Goal: Task Accomplishment & Management: Complete application form

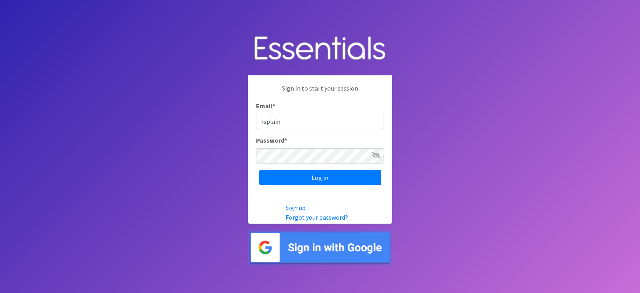
type input "rsplain"
type input "[EMAIL_ADDRESS][DOMAIN_NAME]"
click at [259, 170] on input "Log in" at bounding box center [320, 177] width 122 height 15
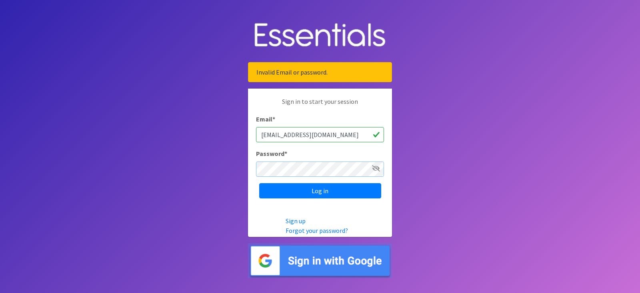
click at [259, 183] on input "Log in" at bounding box center [320, 190] width 122 height 15
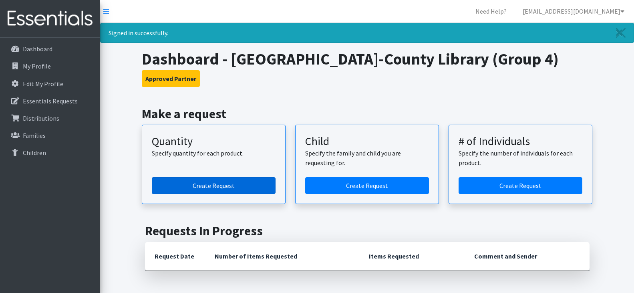
click at [201, 185] on link "Create Request" at bounding box center [214, 185] width 124 height 17
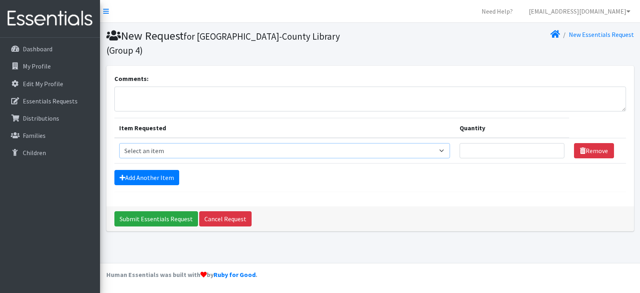
click at [196, 143] on select "Select an item Period Supplies: Mixed Kits (order by bag) Applicator-free tampo…" at bounding box center [284, 150] width 331 height 15
select select "1095"
click at [119, 143] on select "Select an item Period Supplies: Mixed Kits (order by bag) Applicator-free tampo…" at bounding box center [284, 150] width 331 height 15
click at [470, 143] on input "Quantity" at bounding box center [512, 150] width 105 height 15
type input "200"
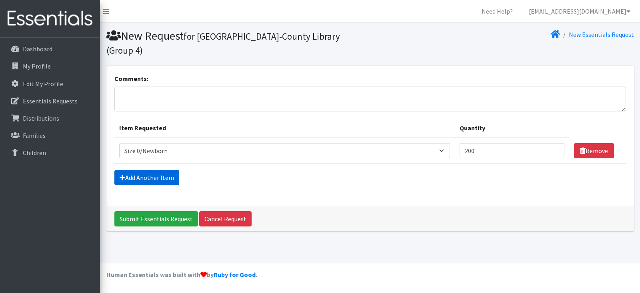
click at [150, 170] on link "Add Another Item" at bounding box center [146, 177] width 65 height 15
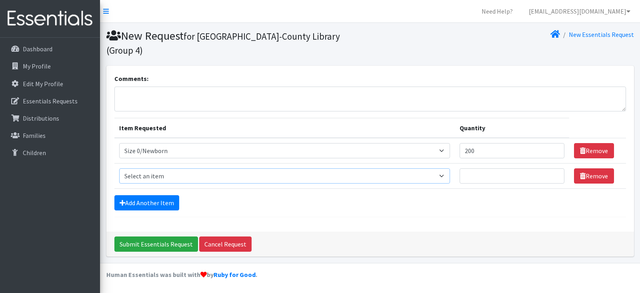
click at [154, 168] on select "Select an item Period Supplies: Mixed Kits (order by bag) Applicator-free tampo…" at bounding box center [284, 175] width 331 height 15
select select "1090"
click at [119, 168] on select "Select an item Period Supplies: Mixed Kits (order by bag) Applicator-free tampo…" at bounding box center [284, 175] width 331 height 15
click at [491, 168] on input "Quantity" at bounding box center [512, 175] width 105 height 15
type input "300"
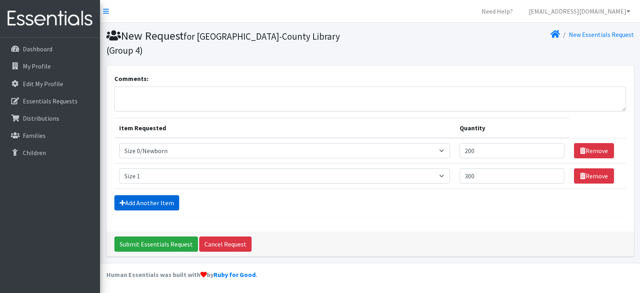
click at [158, 195] on link "Add Another Item" at bounding box center [146, 202] width 65 height 15
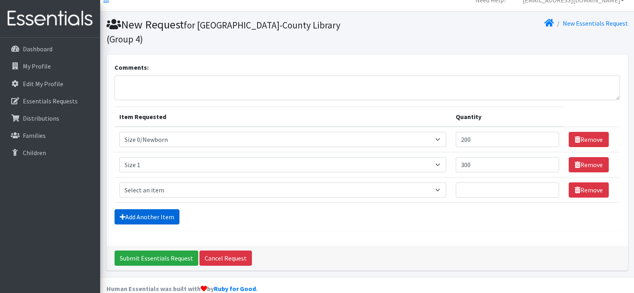
scroll to position [12, 0]
click at [155, 182] on select "Select an item Period Supplies: Mixed Kits (order by bag) Applicator-free tampo…" at bounding box center [282, 189] width 327 height 15
select select "1091"
click at [119, 182] on select "Select an item Period Supplies: Mixed Kits (order by bag) Applicator-free tampo…" at bounding box center [282, 189] width 327 height 15
click at [495, 182] on input "Quantity" at bounding box center [507, 189] width 103 height 15
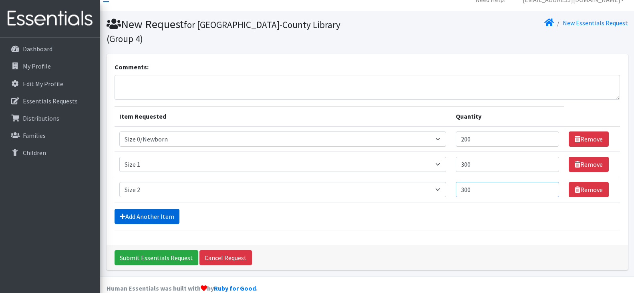
type input "300"
click at [135, 209] on link "Add Another Item" at bounding box center [146, 216] width 65 height 15
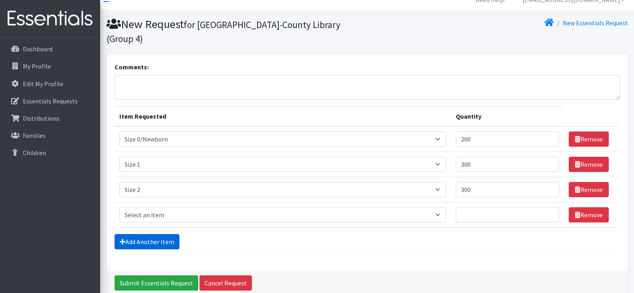
scroll to position [37, 0]
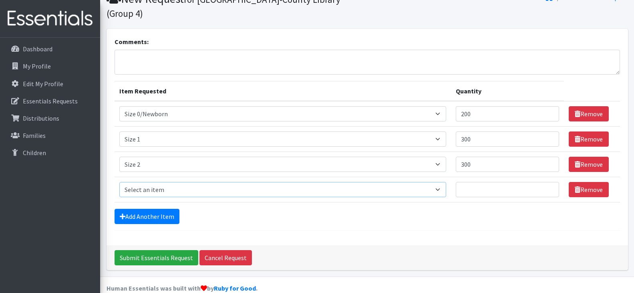
click at [134, 182] on select "Select an item Period Supplies: Mixed Kits (order by bag) Applicator-free tampo…" at bounding box center [282, 189] width 327 height 15
select select "1094"
click at [119, 182] on select "Select an item Period Supplies: Mixed Kits (order by bag) Applicator-free tampo…" at bounding box center [282, 189] width 327 height 15
click at [474, 182] on input "Quantity" at bounding box center [507, 189] width 103 height 15
type input "750"
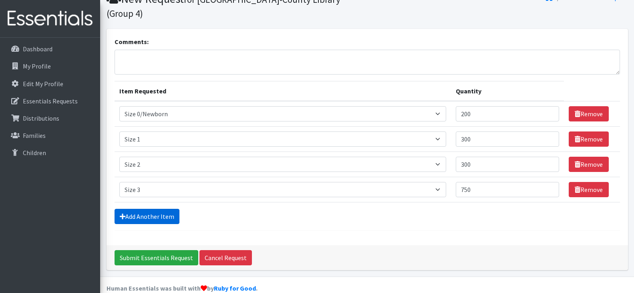
click at [146, 209] on link "Add Another Item" at bounding box center [146, 216] width 65 height 15
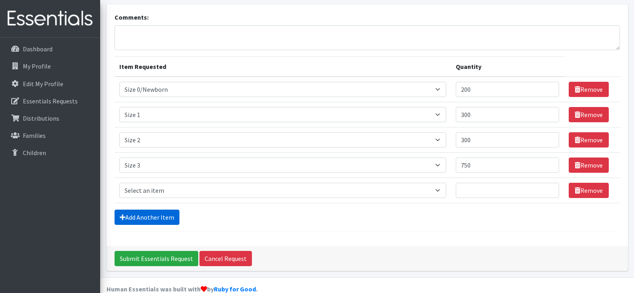
scroll to position [62, 0]
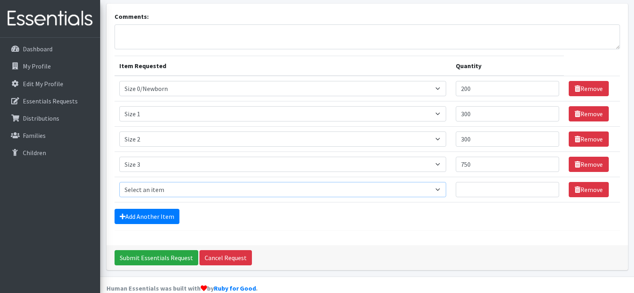
click at [150, 182] on select "Select an item Period Supplies: Mixed Kits (order by bag) Applicator-free tampo…" at bounding box center [282, 189] width 327 height 15
select select "1097"
click at [119, 182] on select "Select an item Period Supplies: Mixed Kits (order by bag) Applicator-free tampo…" at bounding box center [282, 189] width 327 height 15
click at [488, 182] on input "Quantity" at bounding box center [507, 189] width 103 height 15
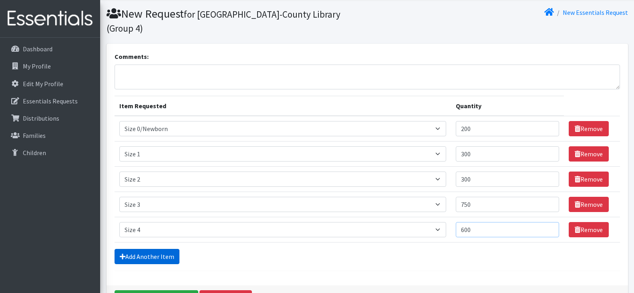
type input "600"
click at [143, 249] on link "Add Another Item" at bounding box center [146, 256] width 65 height 15
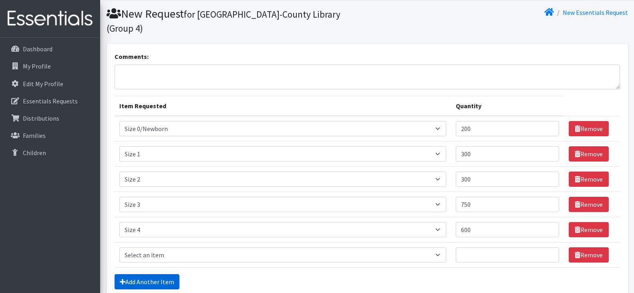
scroll to position [87, 0]
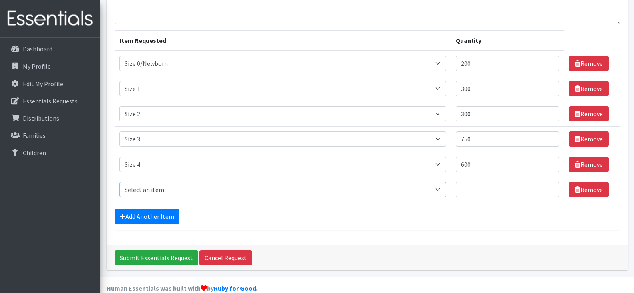
click at [138, 182] on select "Select an item Period Supplies: Mixed Kits (order by bag) Applicator-free tampo…" at bounding box center [282, 189] width 327 height 15
select select "1098"
click at [119, 182] on select "Select an item Period Supplies: Mixed Kits (order by bag) Applicator-free tampo…" at bounding box center [282, 189] width 327 height 15
click at [491, 182] on input "Quantity" at bounding box center [507, 189] width 103 height 15
type input "500"
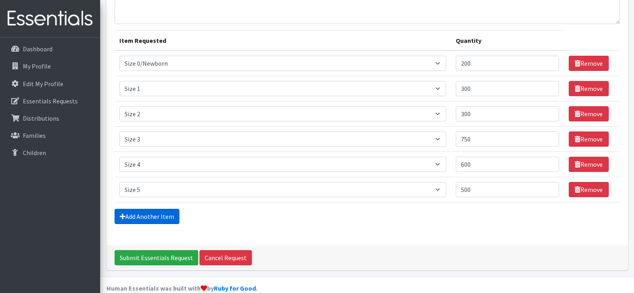
click at [153, 209] on link "Add Another Item" at bounding box center [146, 216] width 65 height 15
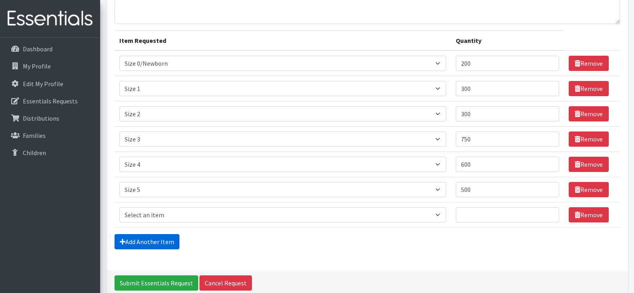
scroll to position [112, 0]
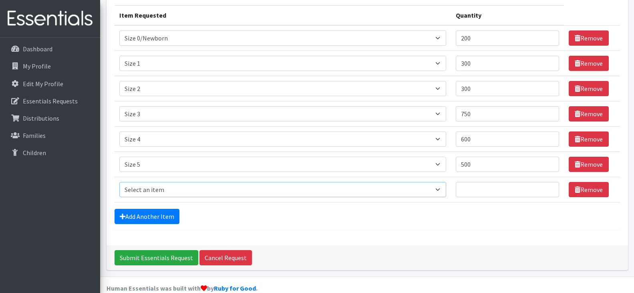
click at [134, 182] on select "Select an item Period Supplies: Mixed Kits (order by bag) Applicator-free tampo…" at bounding box center [282, 189] width 327 height 15
select select "1100"
click at [119, 182] on select "Select an item Period Supplies: Mixed Kits (order by bag) Applicator-free tampo…" at bounding box center [282, 189] width 327 height 15
click at [479, 182] on input "Quantity" at bounding box center [507, 189] width 103 height 15
type input "300"
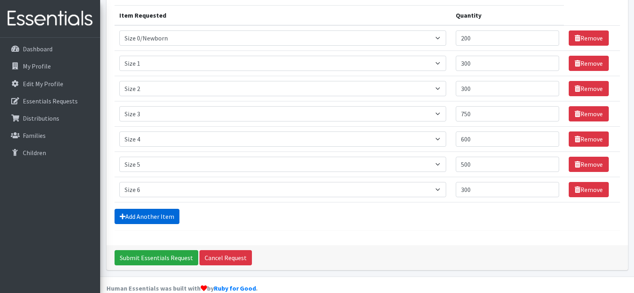
click at [159, 209] on link "Add Another Item" at bounding box center [146, 216] width 65 height 15
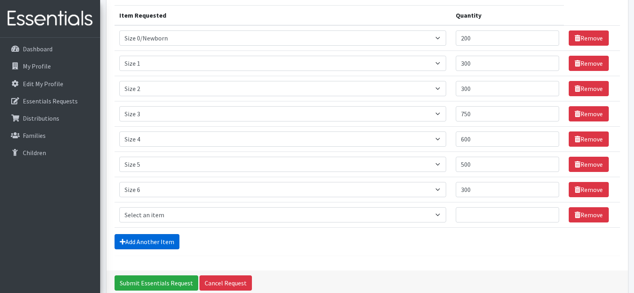
scroll to position [138, 0]
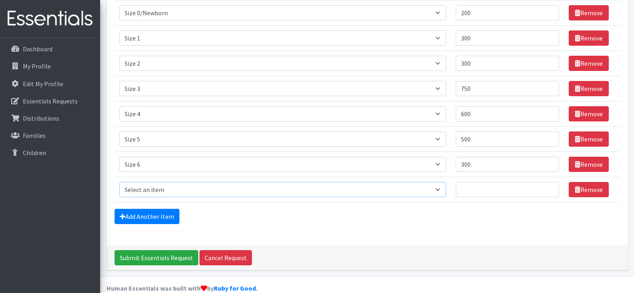
click at [148, 182] on select "Select an item Period Supplies: Mixed Kits (order by bag) Applicator-free tampo…" at bounding box center [282, 189] width 327 height 15
select select "6073"
click at [119, 182] on select "Select an item Period Supplies: Mixed Kits (order by bag) Applicator-free tampo…" at bounding box center [282, 189] width 327 height 15
click at [475, 182] on input "Quantity" at bounding box center [507, 189] width 103 height 15
type input "300"
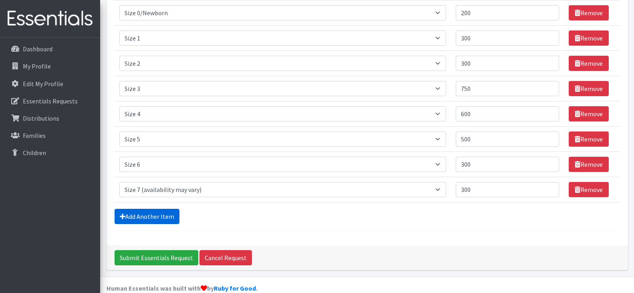
click at [145, 209] on link "Add Another Item" at bounding box center [146, 216] width 65 height 15
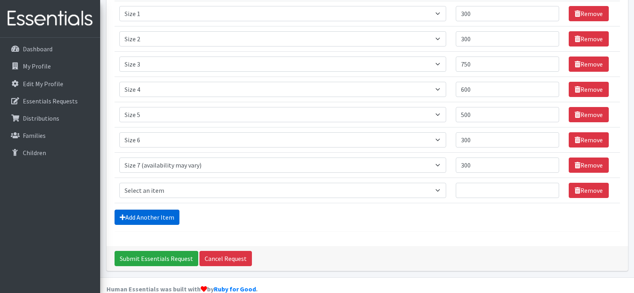
scroll to position [163, 0]
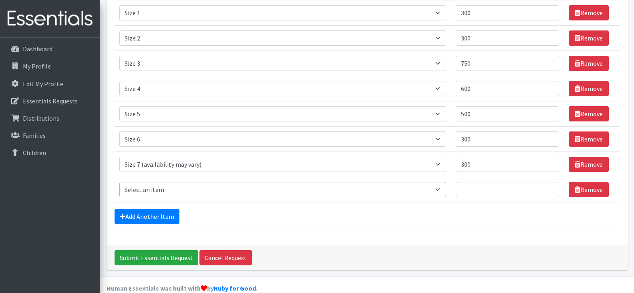
click at [146, 182] on select "Select an item Period Supplies: Mixed Kits (order by bag) Applicator-free tampo…" at bounding box center [282, 189] width 327 height 15
select select "1105"
click at [119, 182] on select "Select an item Period Supplies: Mixed Kits (order by bag) Applicator-free tampo…" at bounding box center [282, 189] width 327 height 15
click at [472, 182] on input "Quantity" at bounding box center [507, 189] width 103 height 15
type input "100"
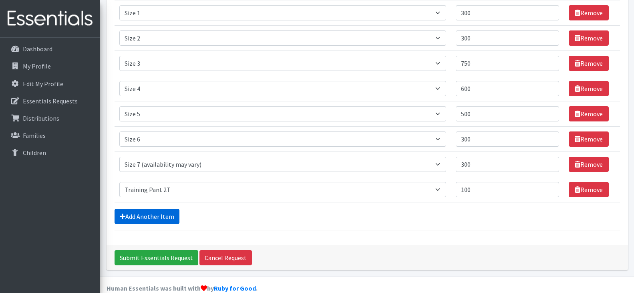
click at [163, 209] on link "Add Another Item" at bounding box center [146, 216] width 65 height 15
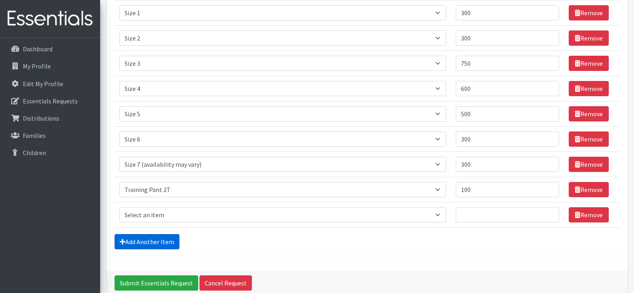
scroll to position [188, 0]
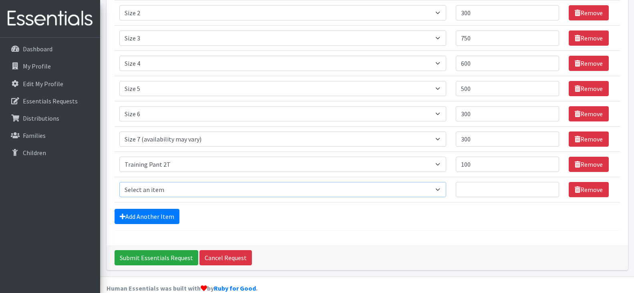
click at [161, 182] on select "Select an item Period Supplies: Mixed Kits (order by bag) Applicator-free tampo…" at bounding box center [282, 189] width 327 height 15
select select "1107"
click at [119, 182] on select "Select an item Period Supplies: Mixed Kits (order by bag) Applicator-free tampo…" at bounding box center [282, 189] width 327 height 15
click at [473, 182] on input "Quantity" at bounding box center [507, 189] width 103 height 15
type input "100"
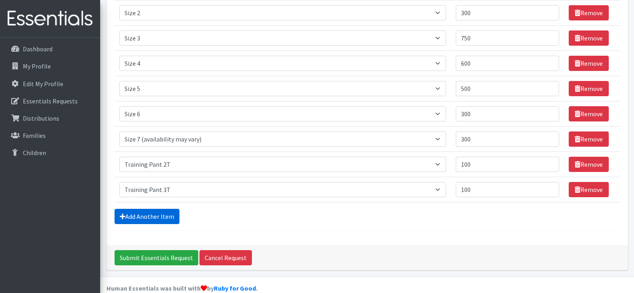
click at [162, 209] on link "Add Another Item" at bounding box center [146, 216] width 65 height 15
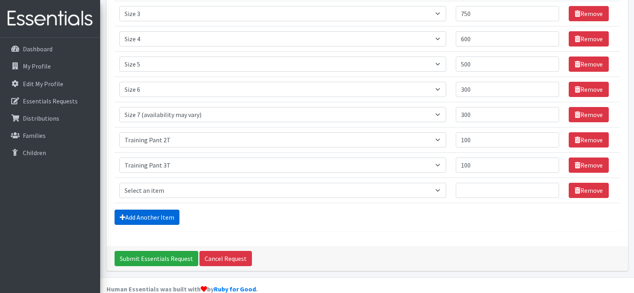
scroll to position [213, 0]
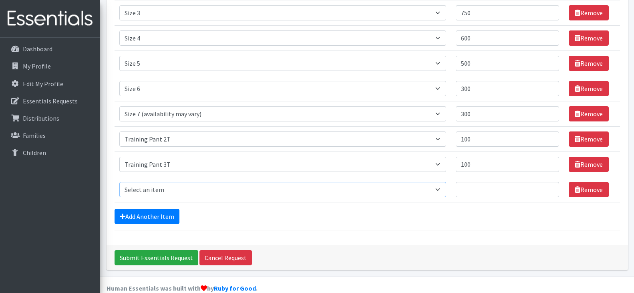
click at [148, 182] on select "Select an item Period Supplies: Mixed Kits (order by bag) Applicator-free tampo…" at bounding box center [282, 189] width 327 height 15
select select "1093"
click at [119, 182] on select "Select an item Period Supplies: Mixed Kits (order by bag) Applicator-free tampo…" at bounding box center [282, 189] width 327 height 15
click at [510, 182] on input "Quantity" at bounding box center [507, 189] width 103 height 15
type input "100"
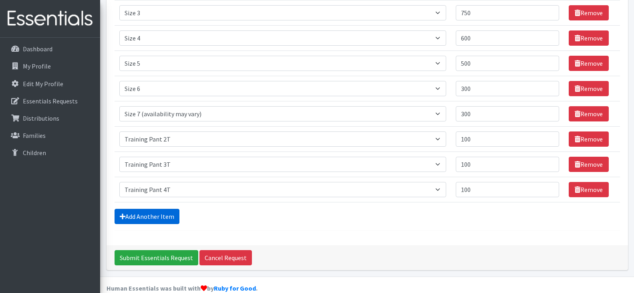
click at [128, 209] on link "Add Another Item" at bounding box center [146, 216] width 65 height 15
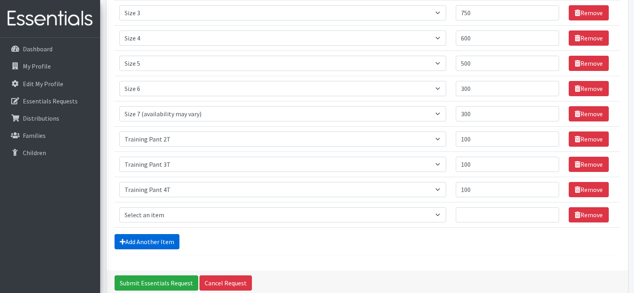
scroll to position [239, 0]
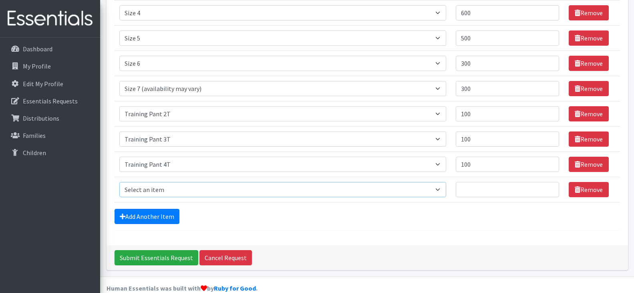
click at [166, 182] on select "Select an item Period Supplies: Mixed Kits (order by bag) Applicator-free tampo…" at bounding box center [282, 189] width 327 height 15
select select "8796"
click at [119, 182] on select "Select an item Period Supplies: Mixed Kits (order by bag) Applicator-free tampo…" at bounding box center [282, 189] width 327 height 15
click at [526, 182] on input "Quantity" at bounding box center [507, 189] width 103 height 15
type input "3"
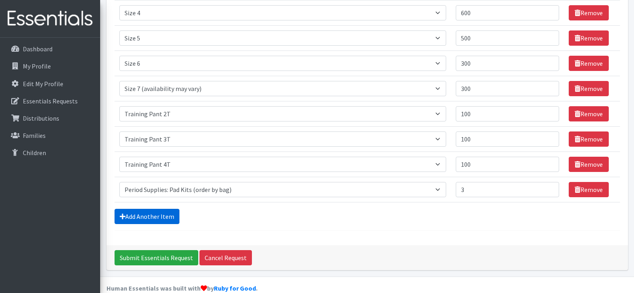
click at [160, 209] on link "Add Another Item" at bounding box center [146, 216] width 65 height 15
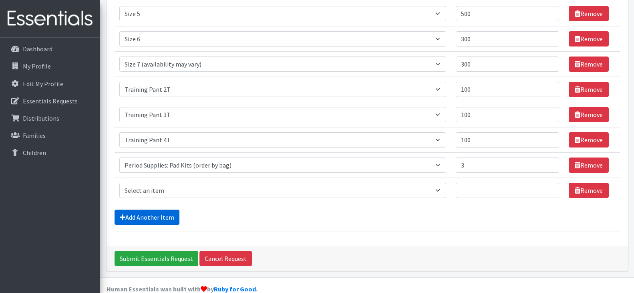
scroll to position [264, 0]
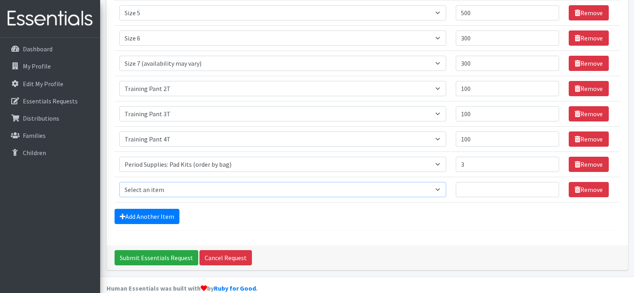
click at [153, 182] on select "Select an item Period Supplies: Mixed Kits (order by bag) Applicator-free tampo…" at bounding box center [282, 189] width 327 height 15
select select "8797"
click at [119, 182] on select "Select an item Period Supplies: Mixed Kits (order by bag) Applicator-free tampo…" at bounding box center [282, 189] width 327 height 15
click at [483, 182] on input "Quantity" at bounding box center [507, 189] width 103 height 15
type input "1"
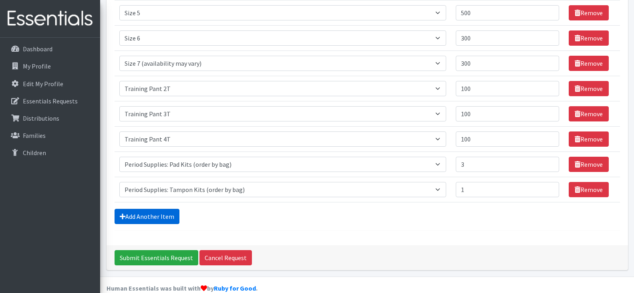
click at [169, 209] on link "Add Another Item" at bounding box center [146, 216] width 65 height 15
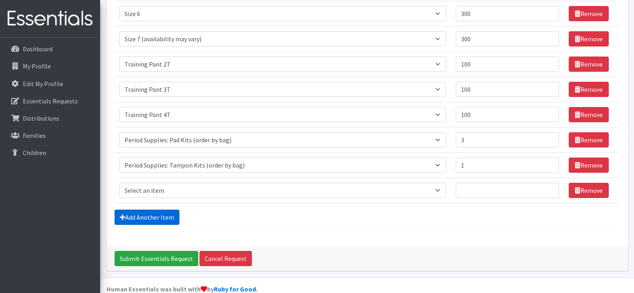
scroll to position [289, 0]
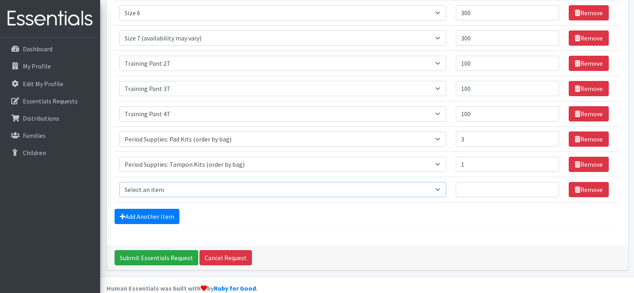
click at [146, 182] on select "Select an item Period Supplies: Mixed Kits (order by bag) Applicator-free tampo…" at bounding box center [282, 189] width 327 height 15
select select "8798"
click at [119, 182] on select "Select an item Period Supplies: Mixed Kits (order by bag) Applicator-free tampo…" at bounding box center [282, 189] width 327 height 15
click at [478, 183] on td "Quantity" at bounding box center [507, 189] width 113 height 25
click at [480, 182] on input "Quantity" at bounding box center [507, 189] width 103 height 15
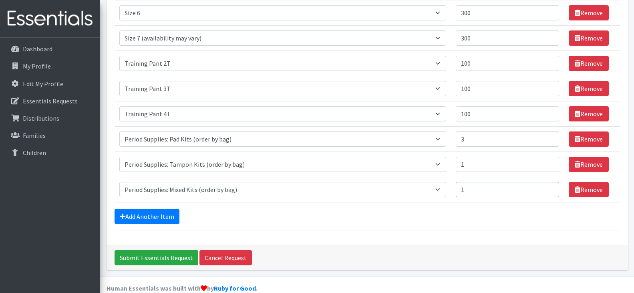
type input "1"
click at [449, 213] on form "Comments: Item Requested Quantity Item Requested Select an item Period Supplies…" at bounding box center [366, 8] width 505 height 446
click at [140, 250] on input "Submit Essentials Request" at bounding box center [156, 257] width 84 height 15
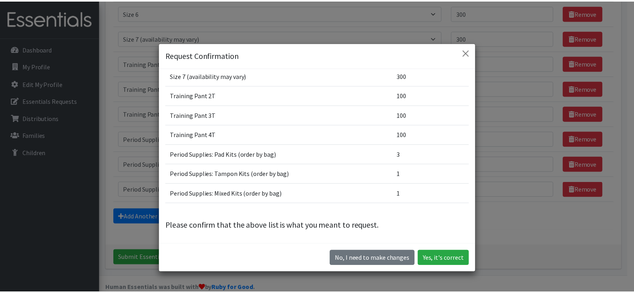
scroll to position [167, 0]
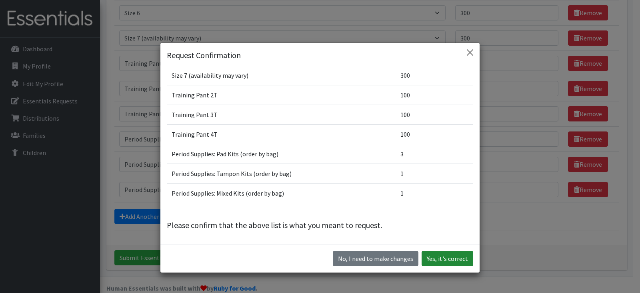
click at [443, 256] on button "Yes, it's correct" at bounding box center [448, 258] width 52 height 15
